Goal: Information Seeking & Learning: Learn about a topic

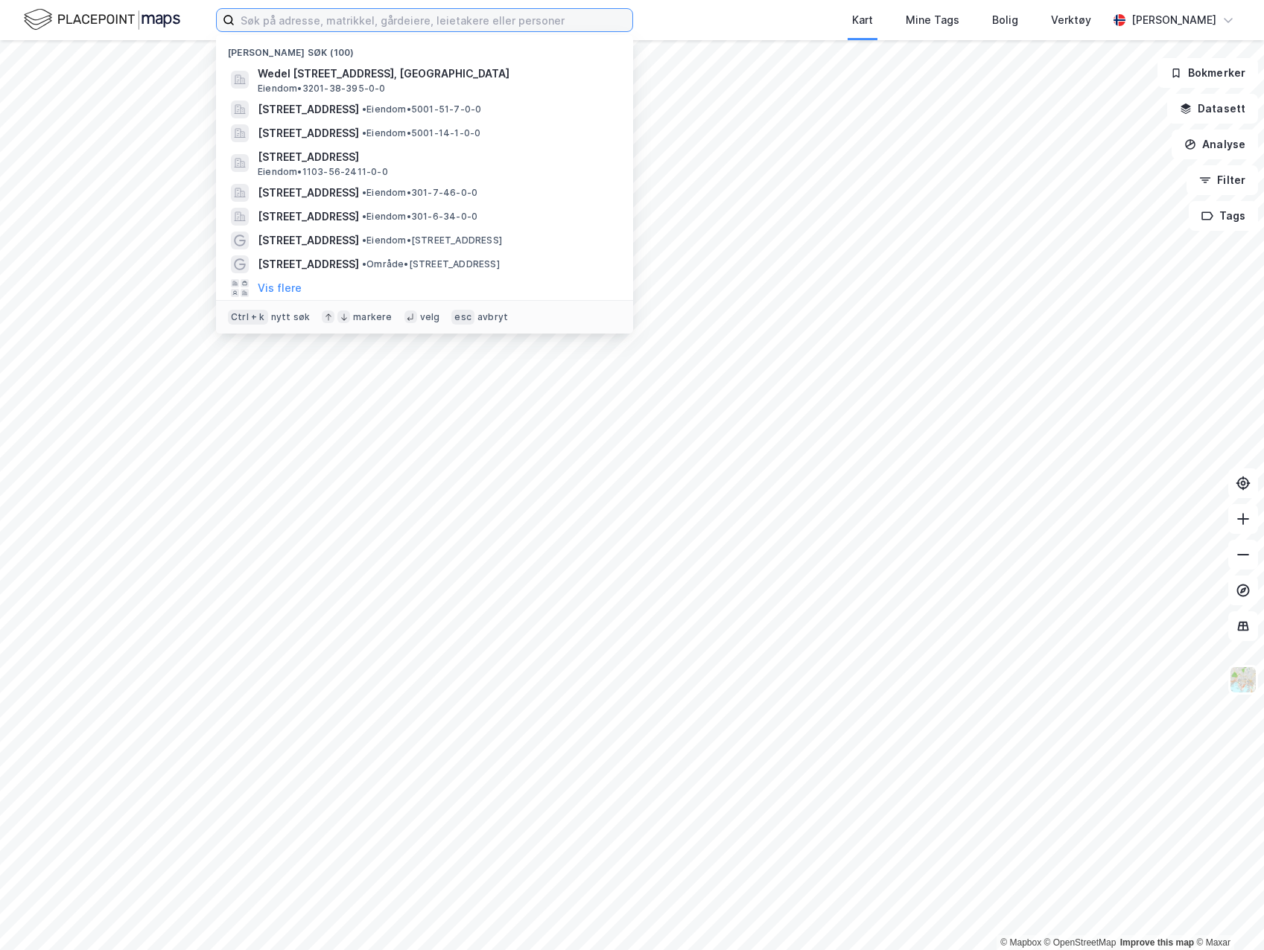
click at [324, 18] on input at bounding box center [434, 20] width 398 height 22
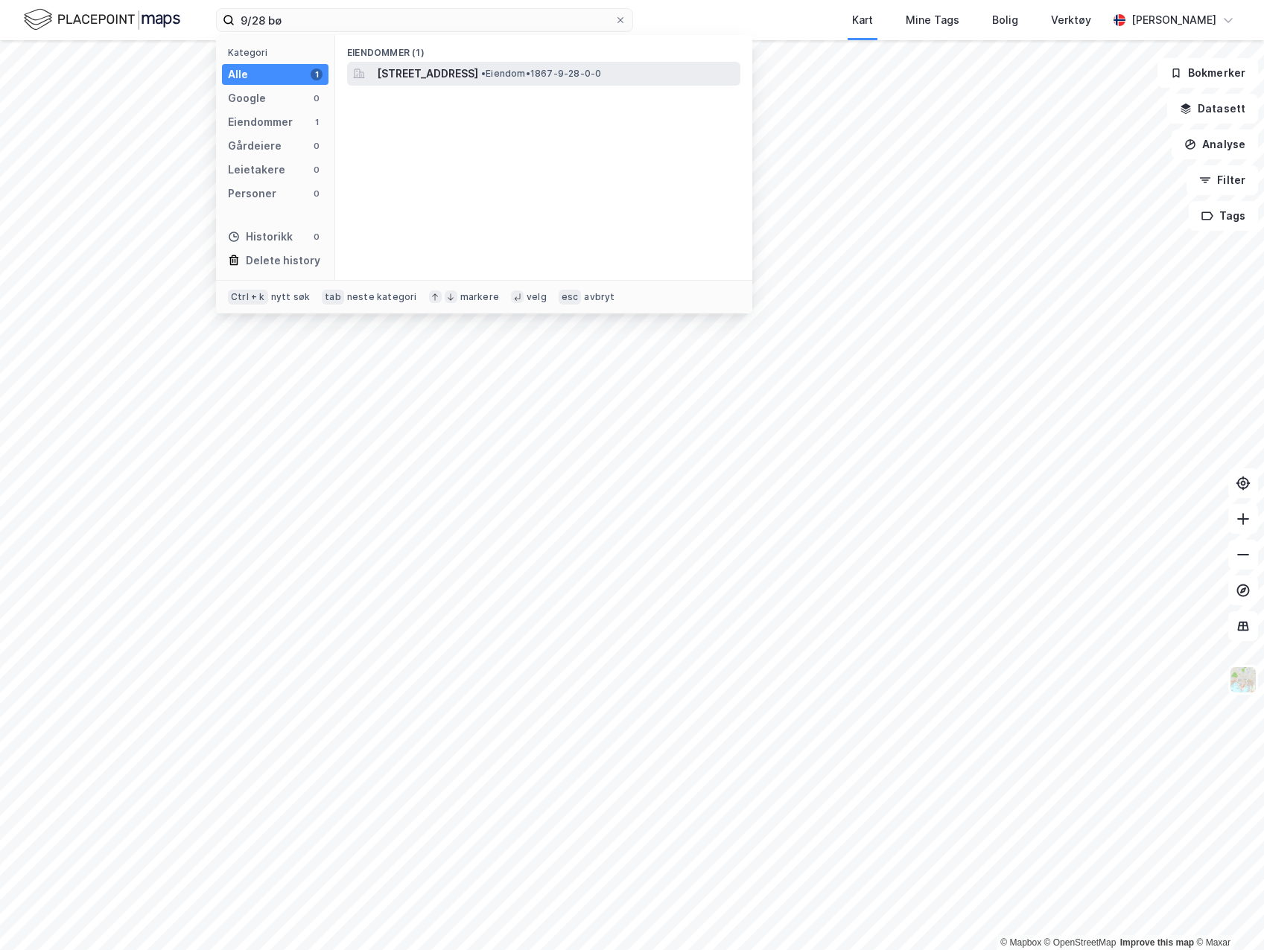
click at [478, 80] on span "[STREET_ADDRESS]" at bounding box center [427, 74] width 101 height 18
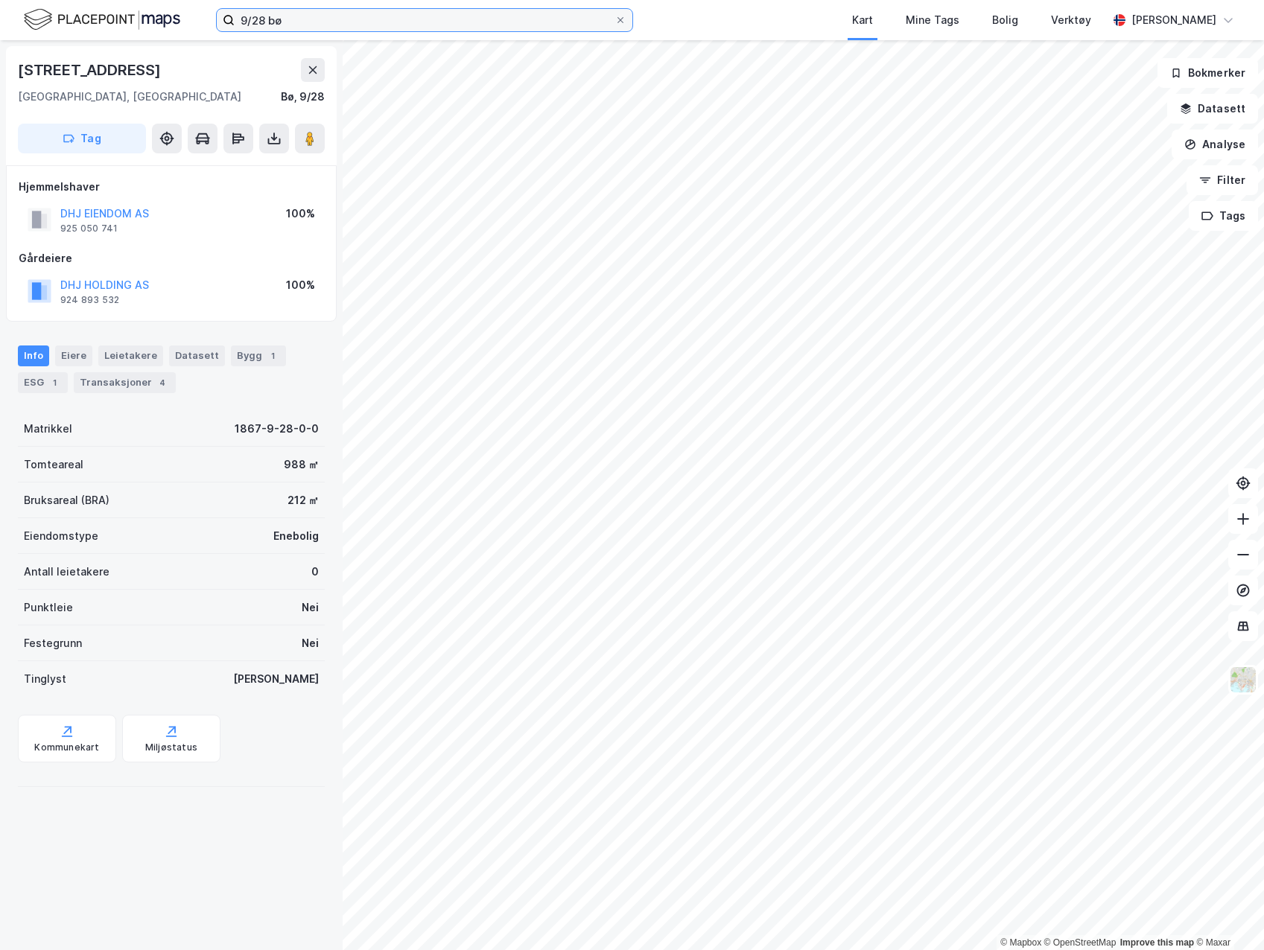
click at [263, 13] on input "9/28 bø" at bounding box center [425, 20] width 380 height 22
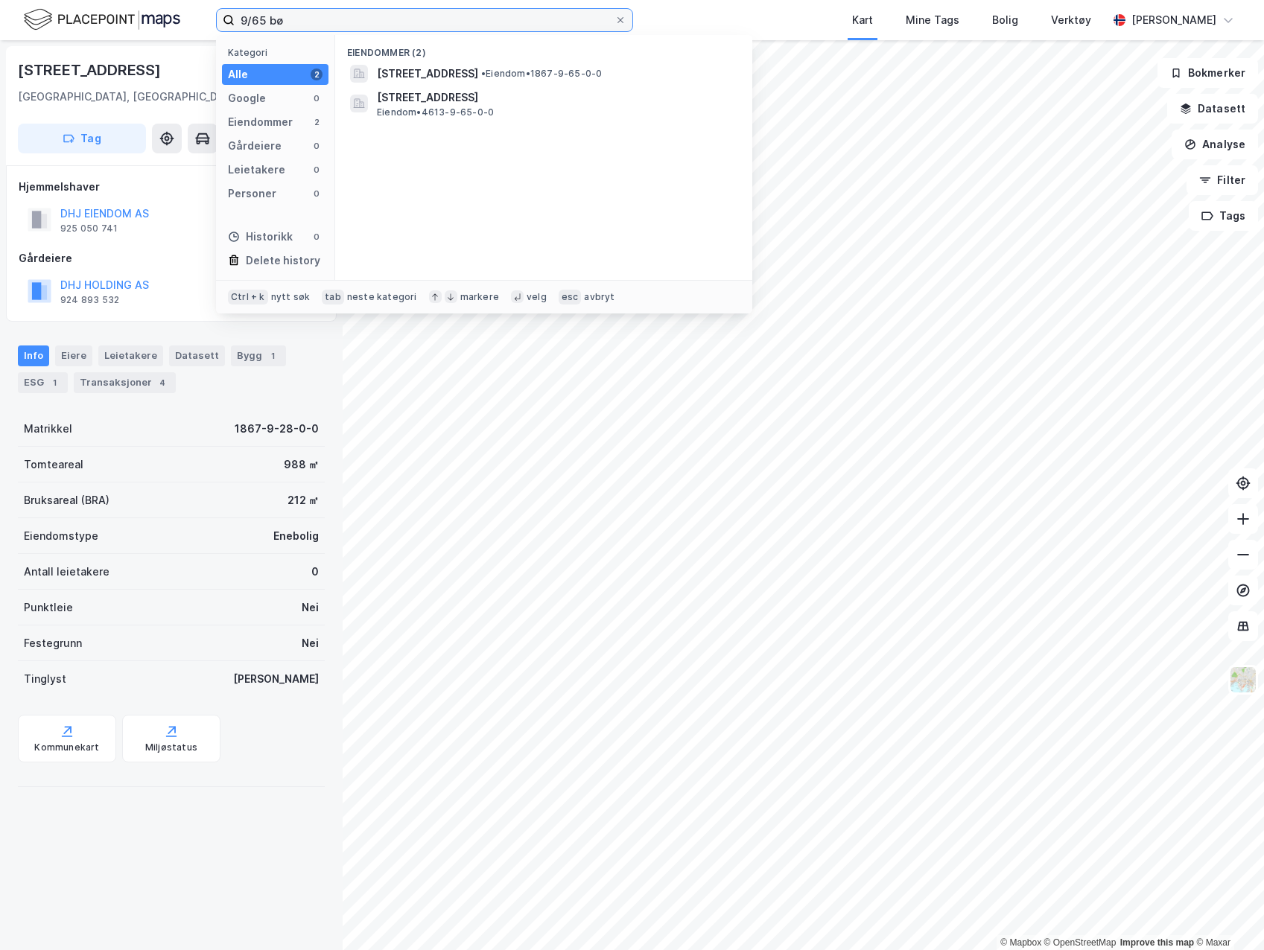
type input "9/65 bø"
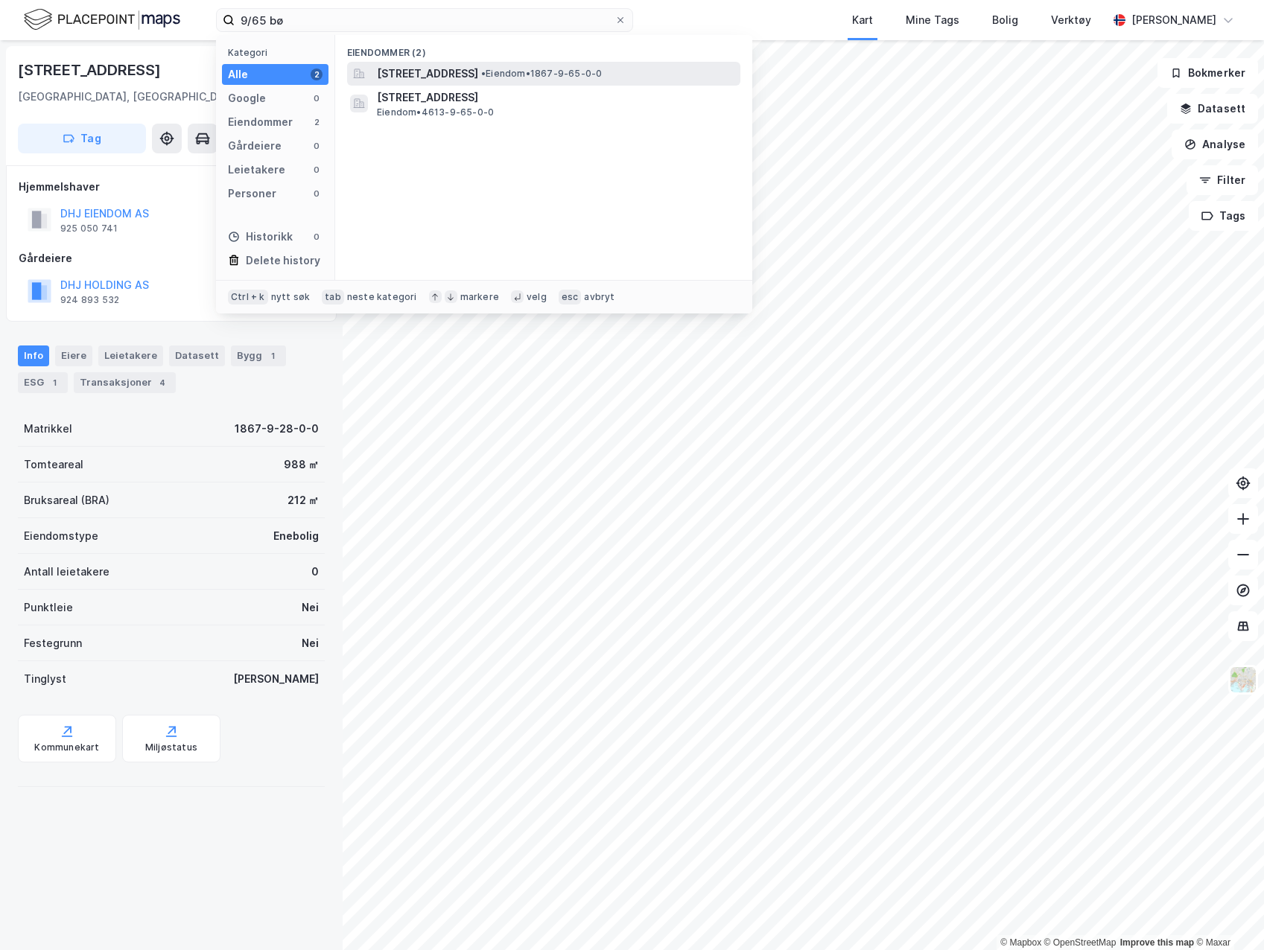
click at [431, 76] on span "[STREET_ADDRESS]" at bounding box center [427, 74] width 101 height 18
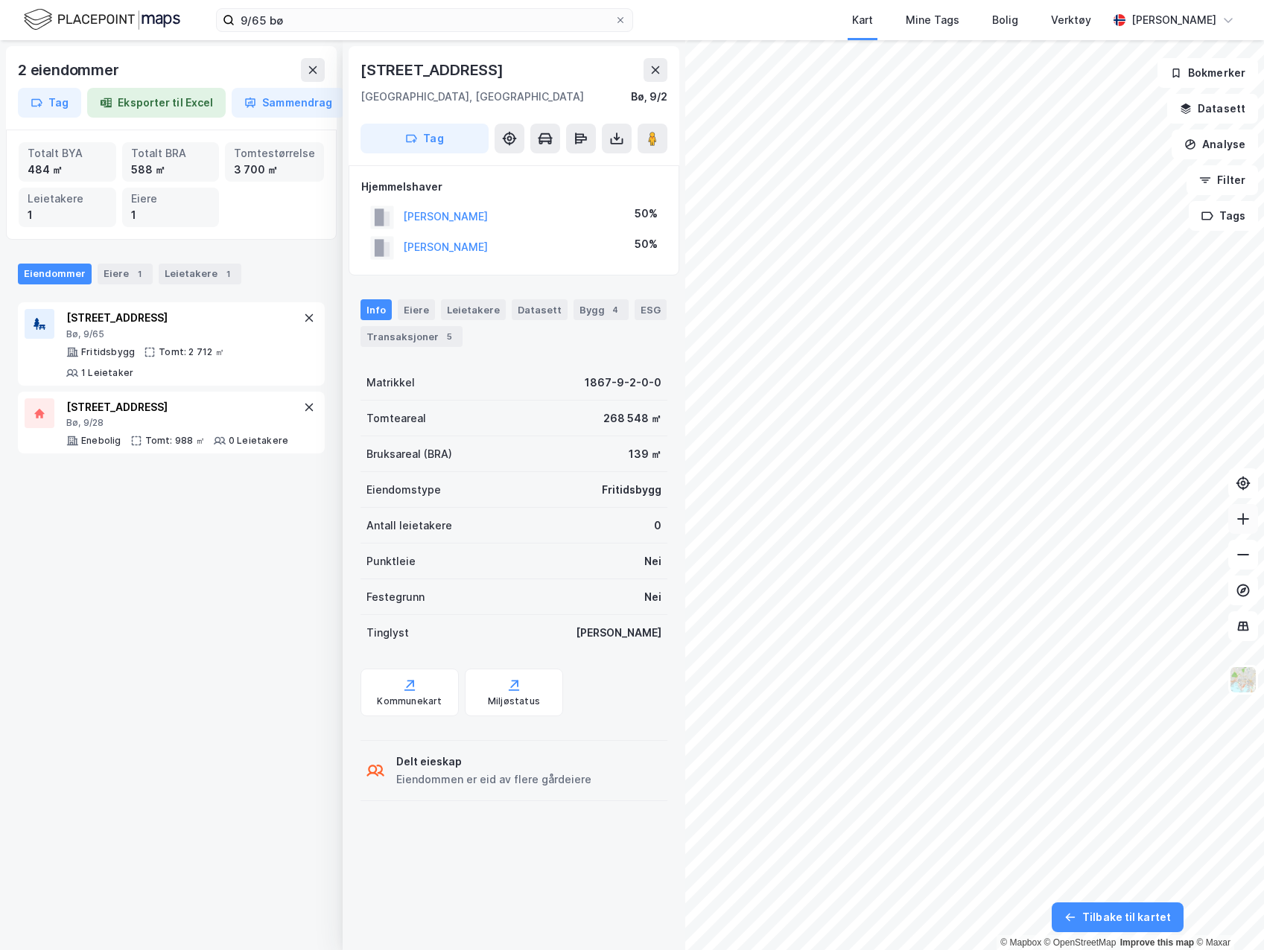
click at [1248, 527] on button at bounding box center [1243, 519] width 30 height 30
click at [1250, 518] on icon at bounding box center [1243, 519] width 15 height 15
click at [1243, 509] on button at bounding box center [1243, 519] width 30 height 30
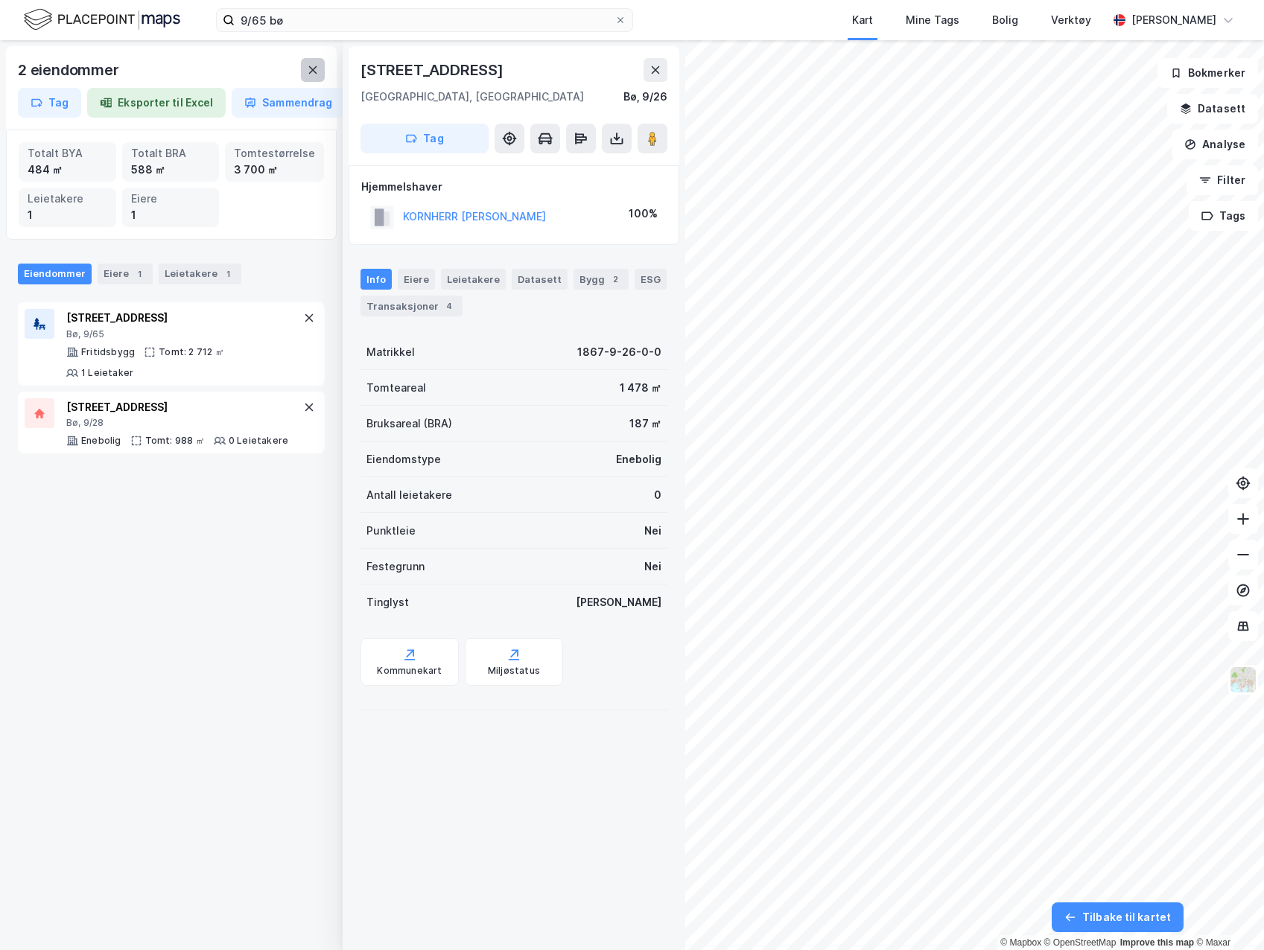
click at [314, 66] on icon at bounding box center [313, 70] width 12 height 12
